Goal: Navigation & Orientation: Find specific page/section

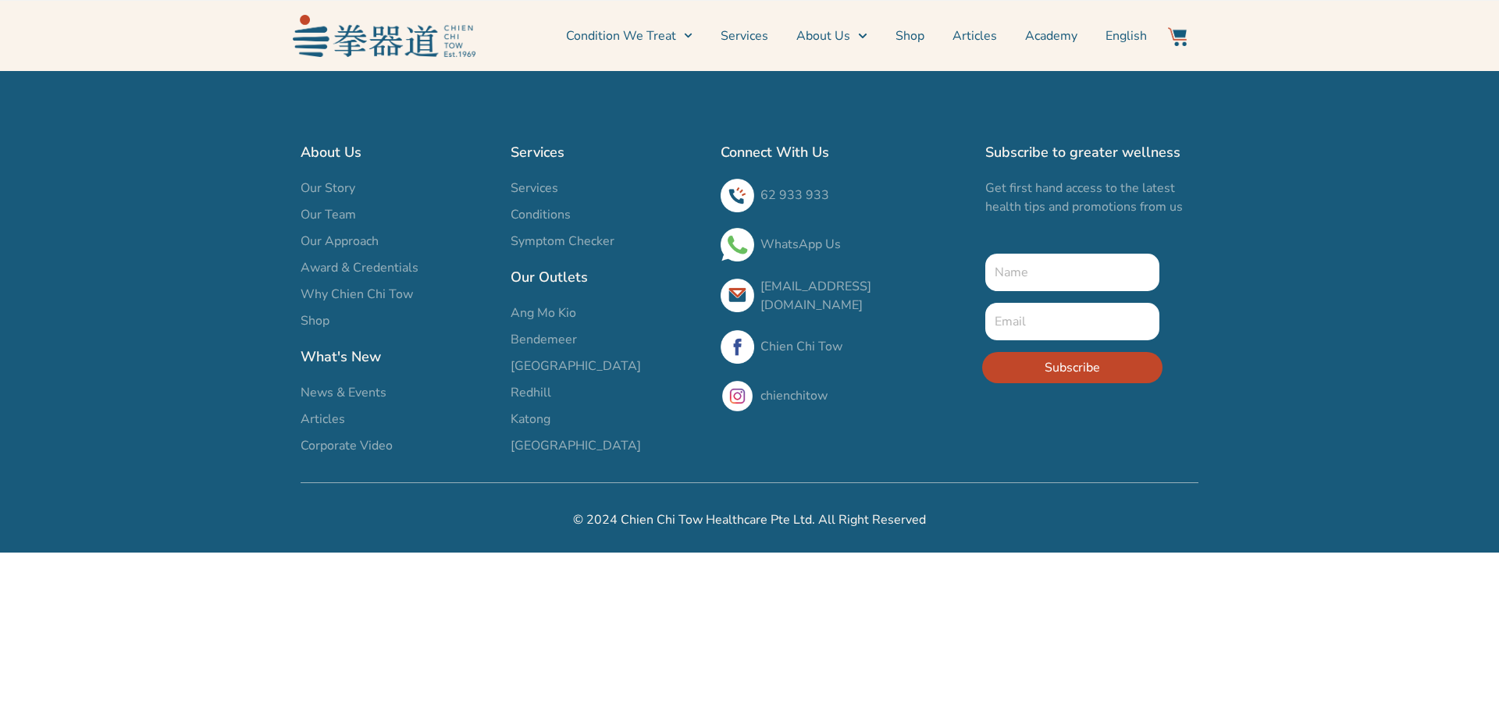
click at [549, 182] on span "Services" at bounding box center [535, 188] width 48 height 19
click at [541, 188] on span "Services" at bounding box center [535, 188] width 48 height 19
click at [353, 208] on span "Our Team" at bounding box center [328, 214] width 55 height 19
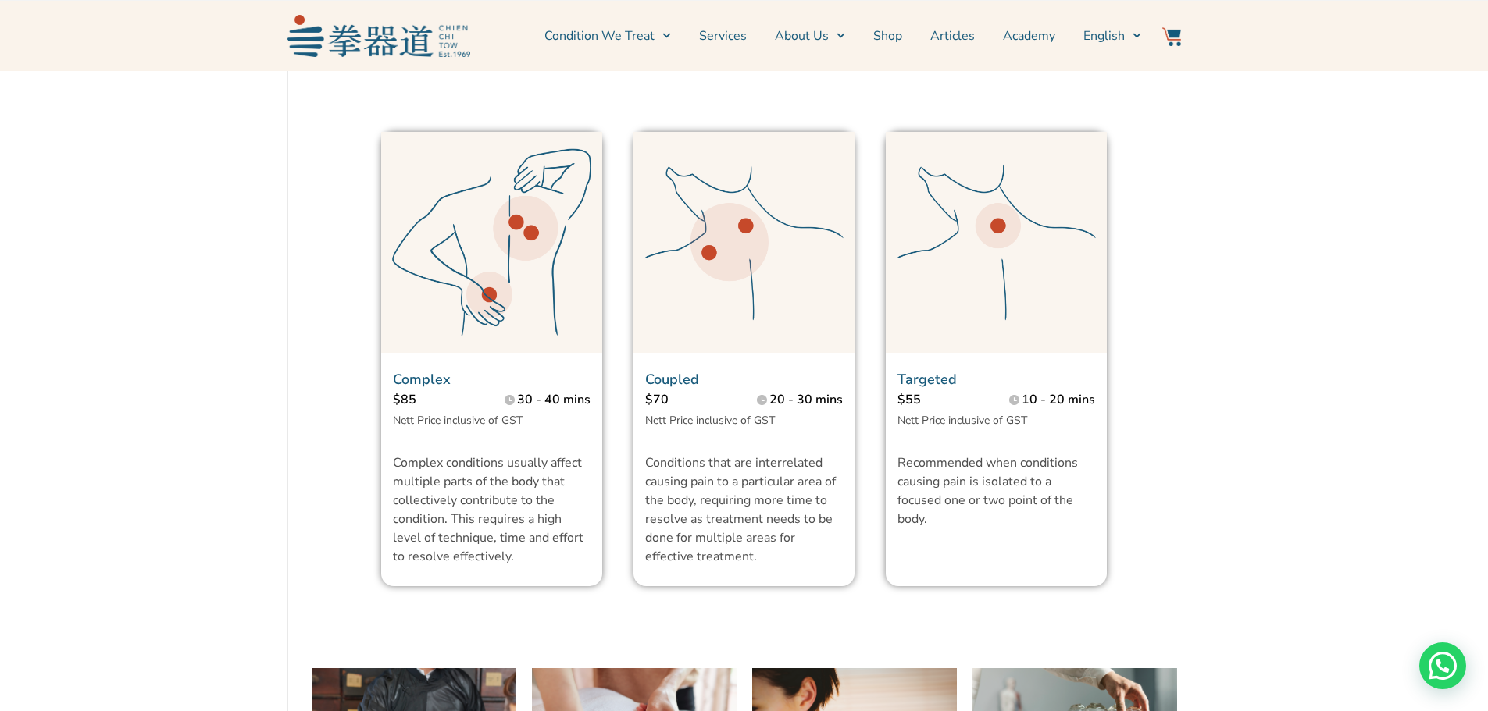
scroll to position [1093, 0]
